Goal: Task Accomplishment & Management: Complete application form

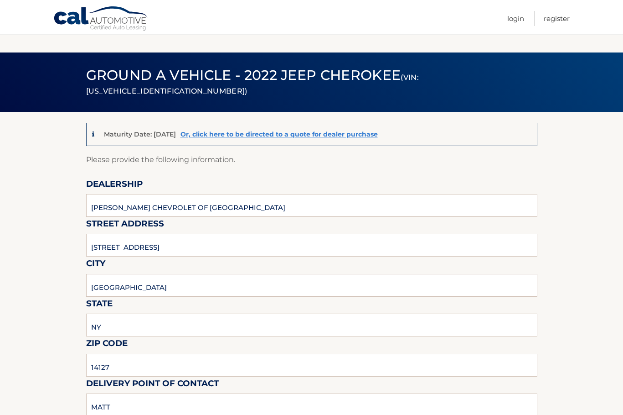
scroll to position [502, 0]
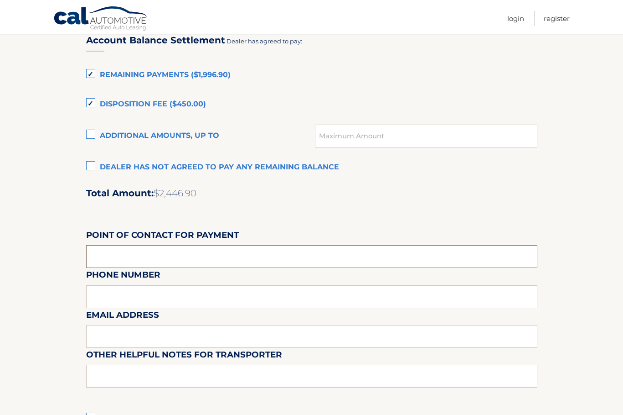
click at [162, 246] on input "text" at bounding box center [312, 256] width 452 height 23
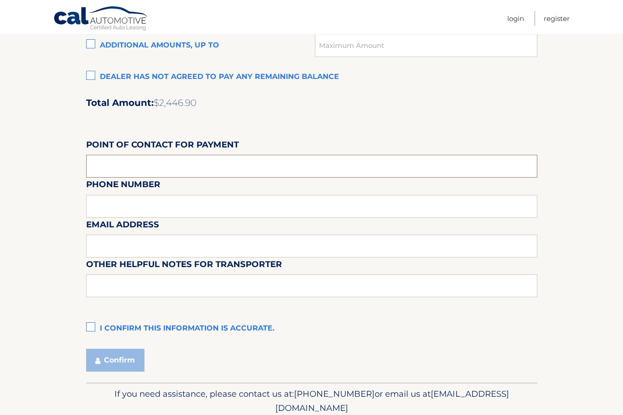
scroll to position [730, 0]
click at [118, 280] on input "text" at bounding box center [312, 284] width 452 height 23
click at [99, 328] on label "I confirm this information is accurate." at bounding box center [312, 327] width 452 height 18
click at [0, 0] on input "I confirm this information is accurate." at bounding box center [0, 0] width 0 height 0
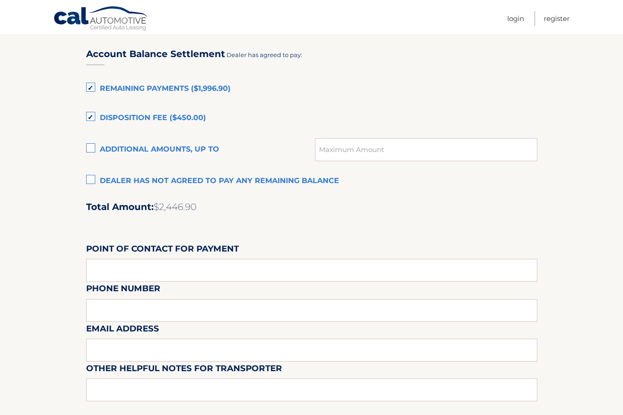
scroll to position [639, 0]
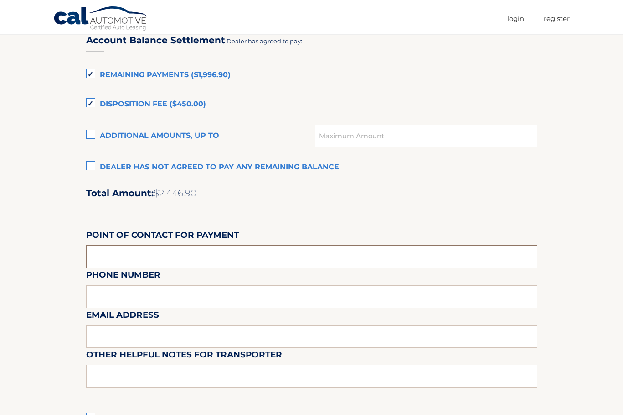
click at [136, 262] on input "text" at bounding box center [312, 256] width 452 height 23
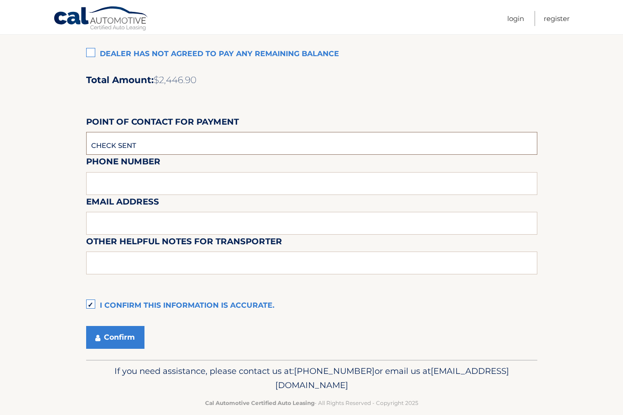
scroll to position [766, 0]
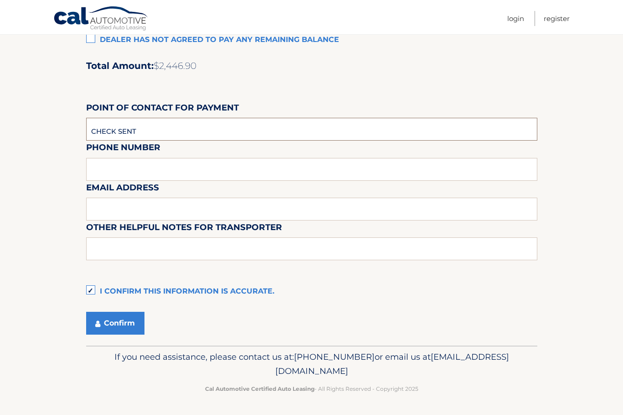
type input "CHECK SENT"
click at [132, 328] on button "Confirm" at bounding box center [115, 323] width 58 height 23
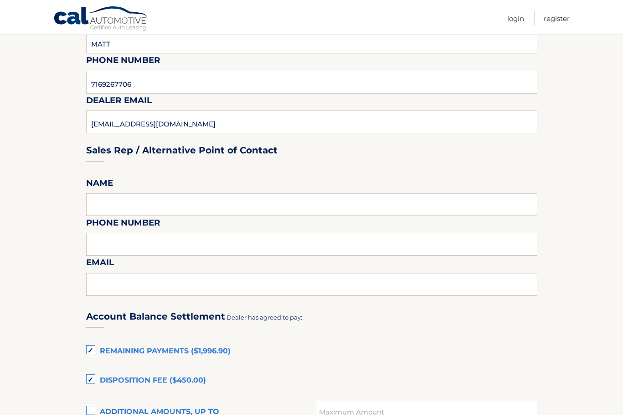
scroll to position [310, 0]
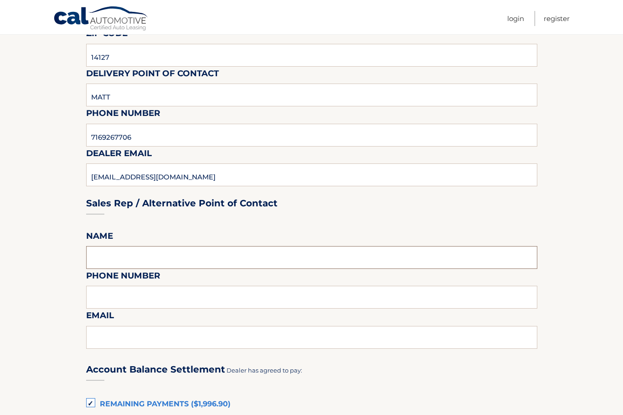
click at [139, 264] on input "text" at bounding box center [312, 257] width 452 height 23
type input "[PERSON_NAME]"
type input "7169267706"
type input "[EMAIL_ADDRESS][DOMAIN_NAME]"
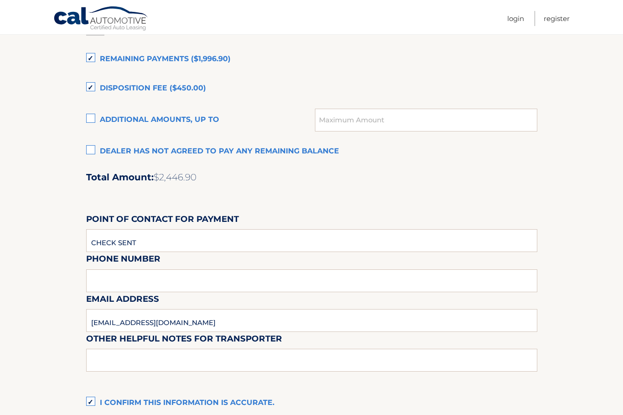
scroll to position [766, 0]
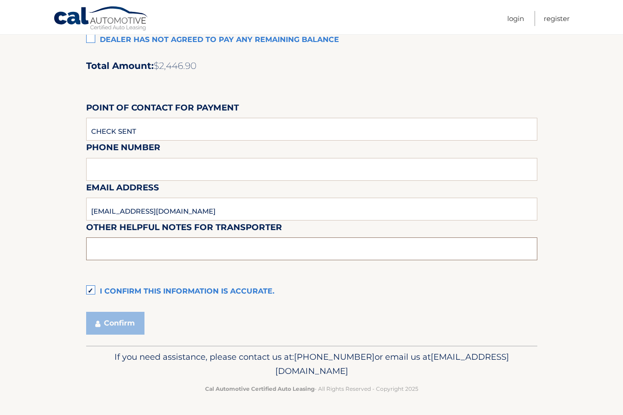
click at [130, 252] on input "text" at bounding box center [312, 248] width 452 height 23
click at [191, 218] on input "mfeskun@westherr.com" at bounding box center [312, 208] width 452 height 23
type input "m"
drag, startPoint x: 125, startPoint y: 350, endPoint x: 121, endPoint y: 324, distance: 26.7
click at [125, 349] on p "If you need assistance, please contact us at: 609-807-3200 or email us at Custo…" at bounding box center [312, 363] width 440 height 29
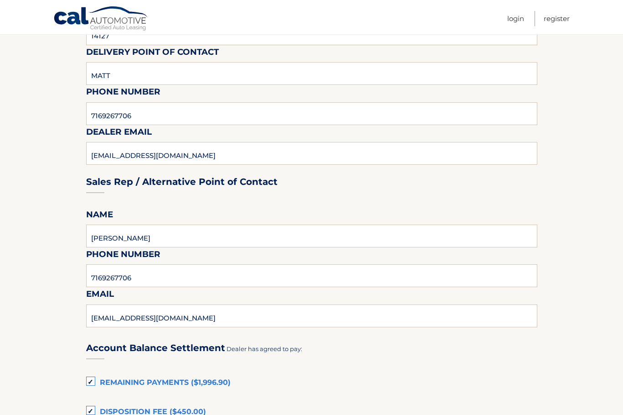
scroll to position [310, 0]
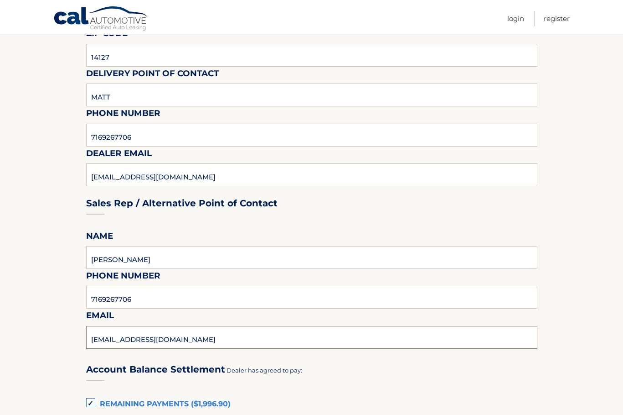
click at [244, 347] on input "mfeskun@westherr.com" at bounding box center [312, 337] width 452 height 23
type input "mfeskun@westherr.coM"
click at [199, 296] on input "7169267706" at bounding box center [312, 297] width 452 height 23
type input "7169267706"
click at [188, 260] on input "WEST HERR" at bounding box center [312, 257] width 452 height 23
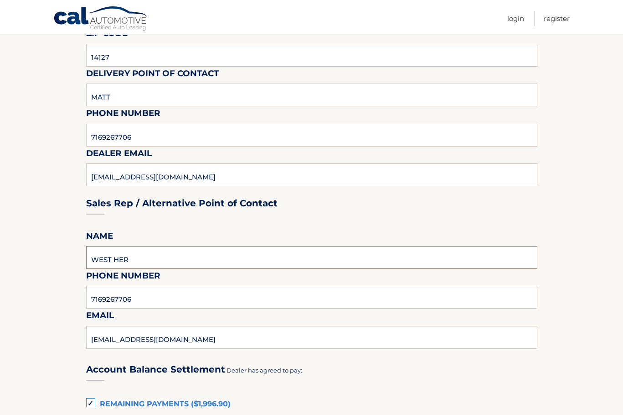
type input "WEST HERR"
click at [200, 185] on div "Sales Rep / Alternative Point of Contact" at bounding box center [312, 186] width 452 height 64
click at [201, 177] on div "Sales Rep / Alternative Point of Contact" at bounding box center [312, 186] width 452 height 64
click at [186, 177] on div "Sales Rep / Alternative Point of Contact" at bounding box center [312, 186] width 452 height 64
click at [177, 177] on div "Sales Rep / Alternative Point of Contact" at bounding box center [312, 186] width 452 height 64
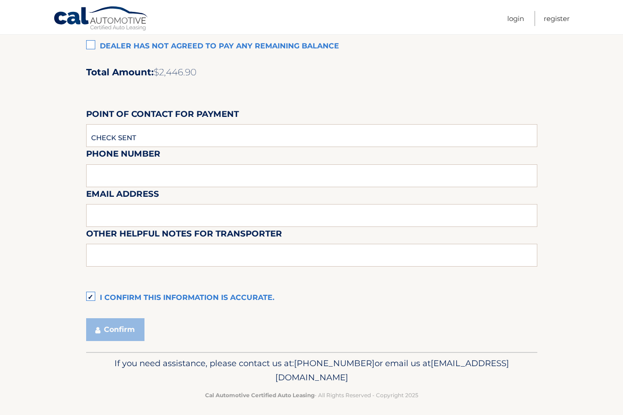
scroll to position [766, 0]
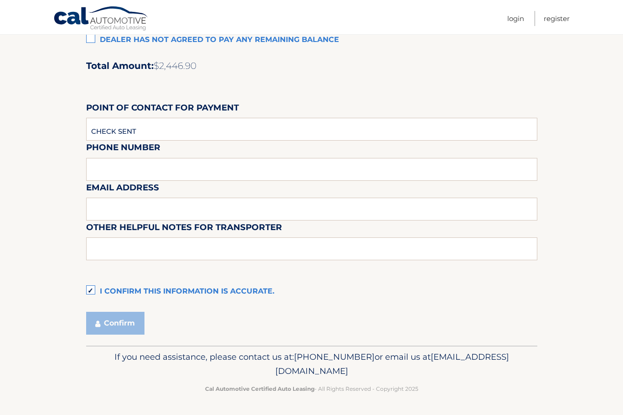
click at [151, 164] on div "Email Address" at bounding box center [312, 160] width 452 height 40
click at [146, 170] on div "Email Address" at bounding box center [312, 160] width 452 height 40
click at [135, 177] on div "Email Address" at bounding box center [312, 160] width 452 height 40
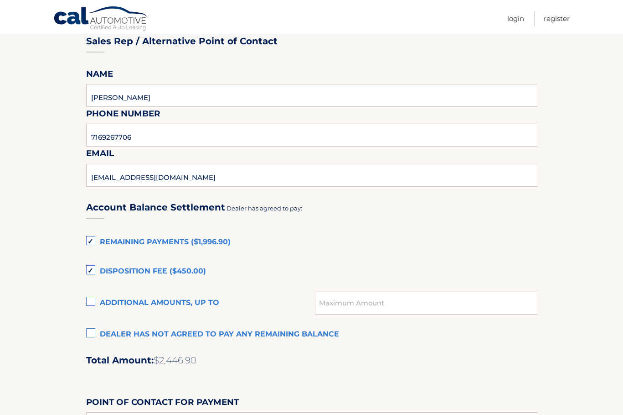
scroll to position [401, 0]
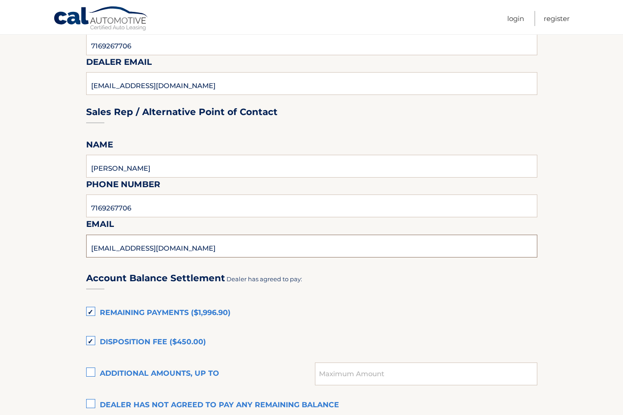
click at [192, 244] on input "mfeskun@westherr.coM" at bounding box center [312, 245] width 452 height 23
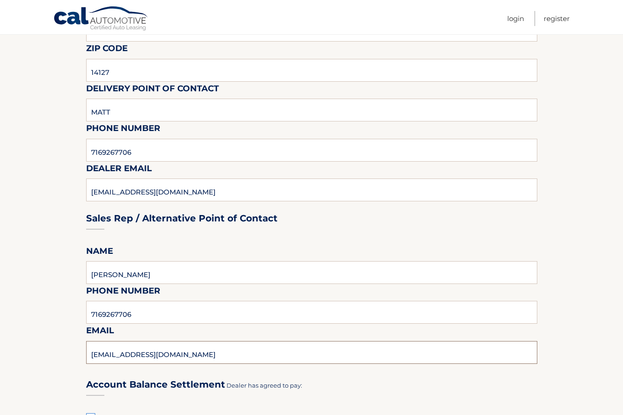
scroll to position [173, 0]
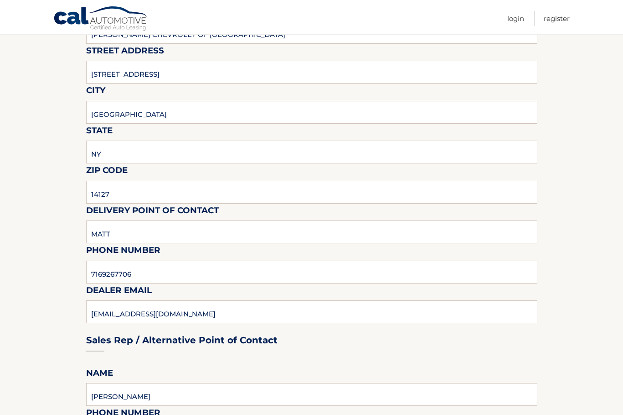
type input "mfeskun@westherr.com"
drag, startPoint x: 182, startPoint y: 326, endPoint x: 184, endPoint y: 313, distance: 12.5
click at [183, 320] on div "Sales Rep / Alternative Point of Contact" at bounding box center [312, 323] width 452 height 64
click at [184, 313] on div "Sales Rep / Alternative Point of Contact" at bounding box center [312, 323] width 452 height 64
click at [119, 62] on input "3575 Southwestern Blvd" at bounding box center [312, 72] width 452 height 23
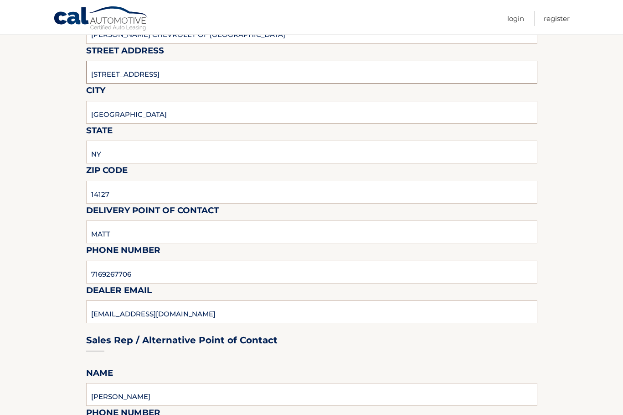
click at [223, 66] on input "3575 Southwestern Blvd" at bounding box center [312, 72] width 452 height 23
type input "3575 Southwestern Blvd"
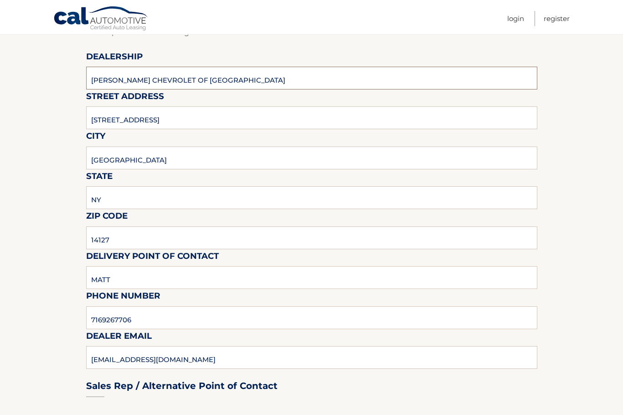
click at [270, 82] on input "WEST HERR CHEVROLET OF ORCHARD PARK" at bounding box center [312, 78] width 452 height 23
type input "WEST HERR CHEVROLET OF ORCHARD PARk"
click at [192, 158] on input "Orchard Park" at bounding box center [312, 157] width 452 height 23
type input "Orchard Park"
click at [286, 201] on input "NY" at bounding box center [312, 197] width 452 height 23
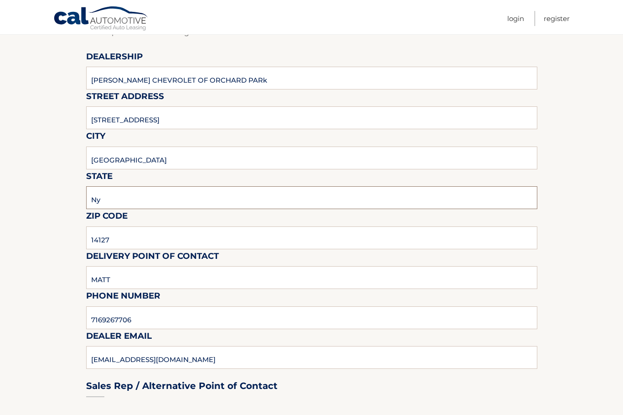
type input "Ny"
type input "14127"
type input "matt"
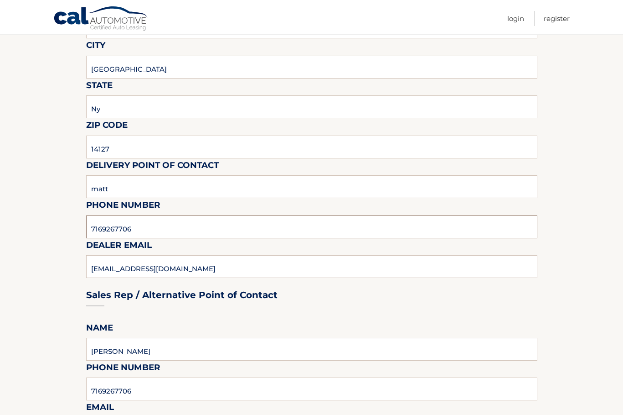
scroll to position [401, 0]
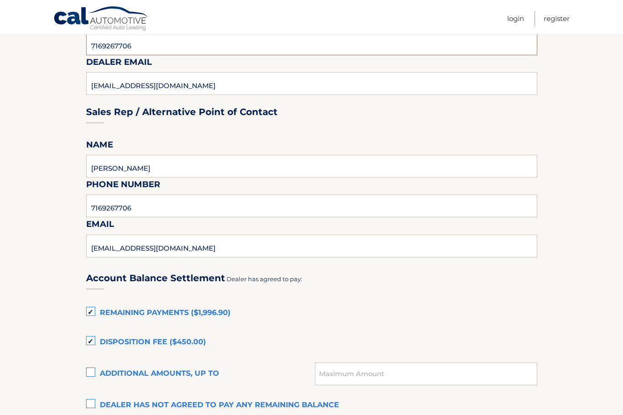
type input "7169267706"
click at [196, 83] on div "Sales Rep / Alternative Point of Contact" at bounding box center [312, 94] width 452 height 64
click at [187, 90] on div "Sales Rep / Alternative Point of Contact" at bounding box center [312, 94] width 452 height 64
click at [143, 88] on div "Sales Rep / Alternative Point of Contact" at bounding box center [312, 94] width 452 height 64
click at [109, 84] on div "Sales Rep / Alternative Point of Contact" at bounding box center [312, 94] width 452 height 64
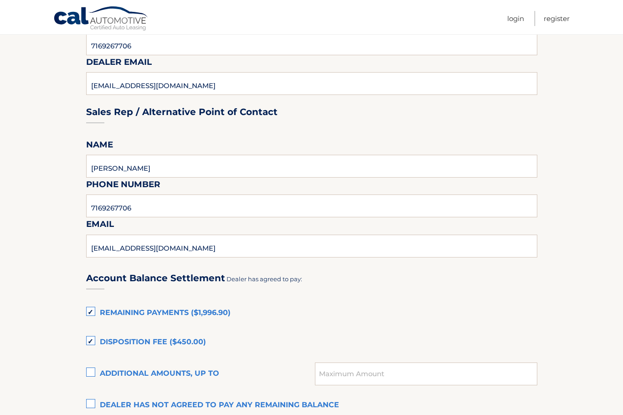
click at [35, 96] on section "Maturity Date: 02/16/2026 Or, click here to be directed to a quote for dealer p…" at bounding box center [311, 210] width 623 height 999
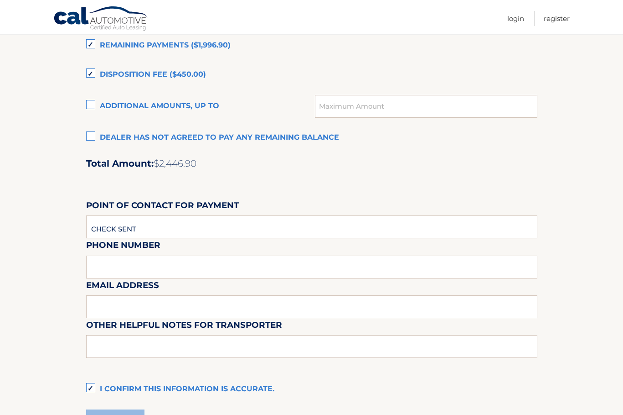
scroll to position [720, 0]
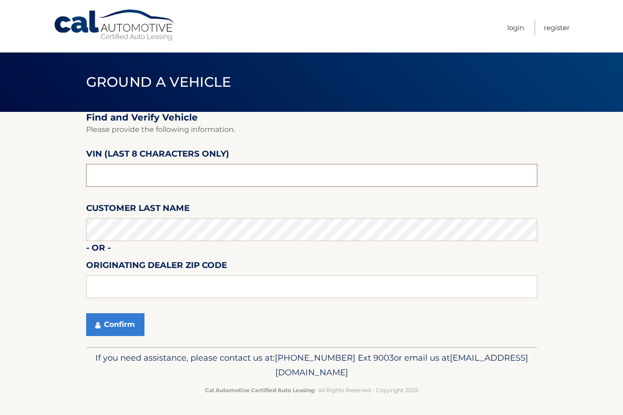
click at [140, 178] on input "text" at bounding box center [312, 175] width 452 height 23
type input "nd535837"
click at [86, 313] on button "Confirm" at bounding box center [115, 324] width 58 height 23
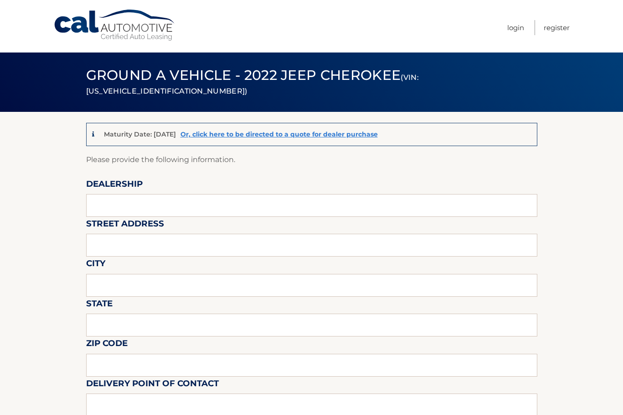
click at [139, 187] on label "Dealership" at bounding box center [114, 185] width 57 height 17
click at [126, 203] on input "text" at bounding box center [312, 205] width 452 height 23
type input "[PERSON_NAME] CHEVROLET OF [GEOGRAPHIC_DATA]"
type input "[STREET_ADDRESS]"
type input "[GEOGRAPHIC_DATA]"
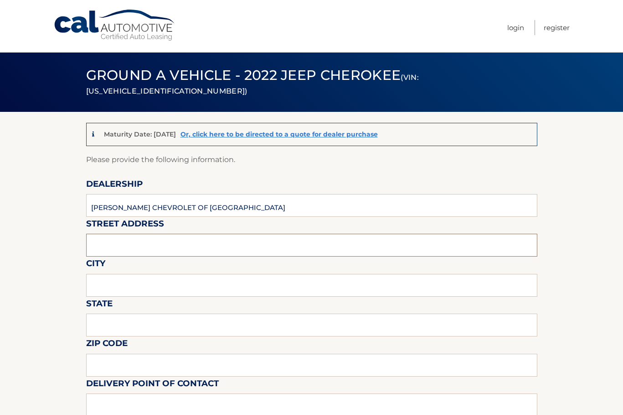
type input "NY"
type input "14127"
type input "MATT"
type input "7169267706"
type input "[EMAIL_ADDRESS][DOMAIN_NAME]"
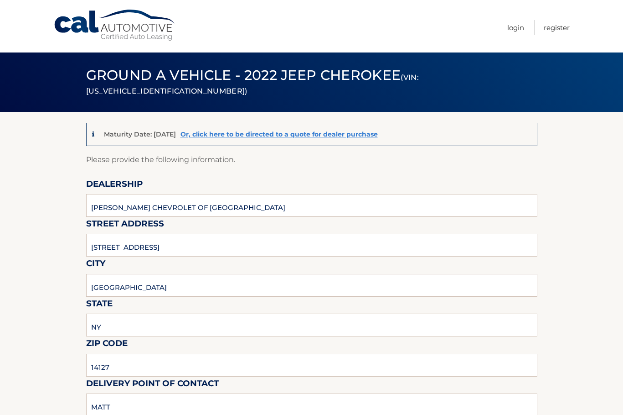
type input "CHECK SENT"
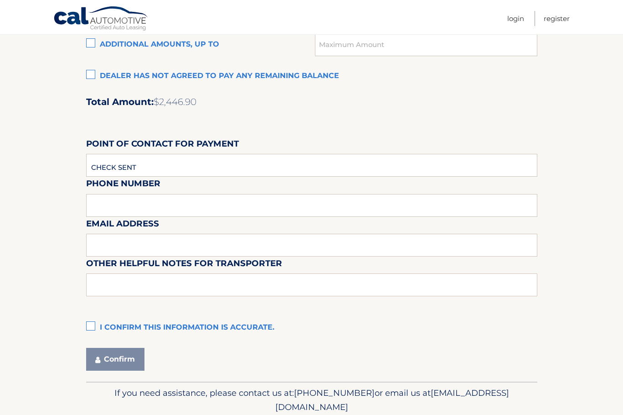
scroll to position [766, 0]
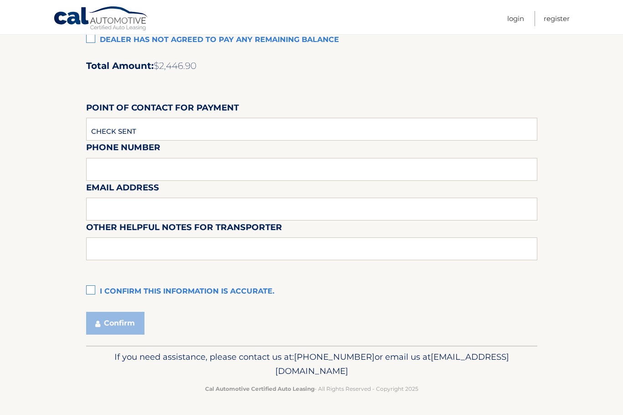
click at [96, 289] on label "I confirm this information is accurate." at bounding box center [312, 291] width 452 height 18
click at [0, 0] on input "I confirm this information is accurate." at bounding box center [0, 0] width 0 height 0
click at [100, 319] on button "Confirm" at bounding box center [115, 323] width 58 height 23
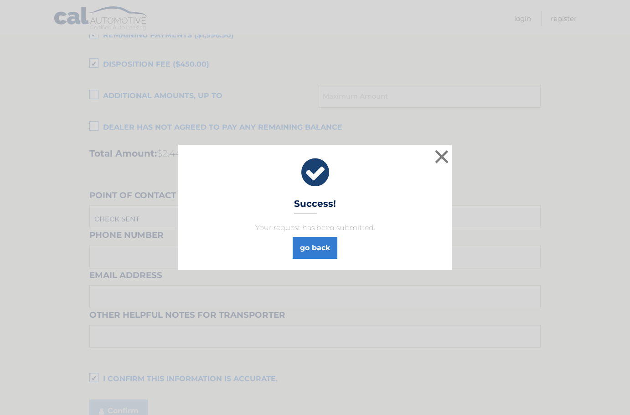
scroll to position [675, 0]
click at [308, 246] on link "go back" at bounding box center [315, 248] width 45 height 22
